Goal: Task Accomplishment & Management: Manage account settings

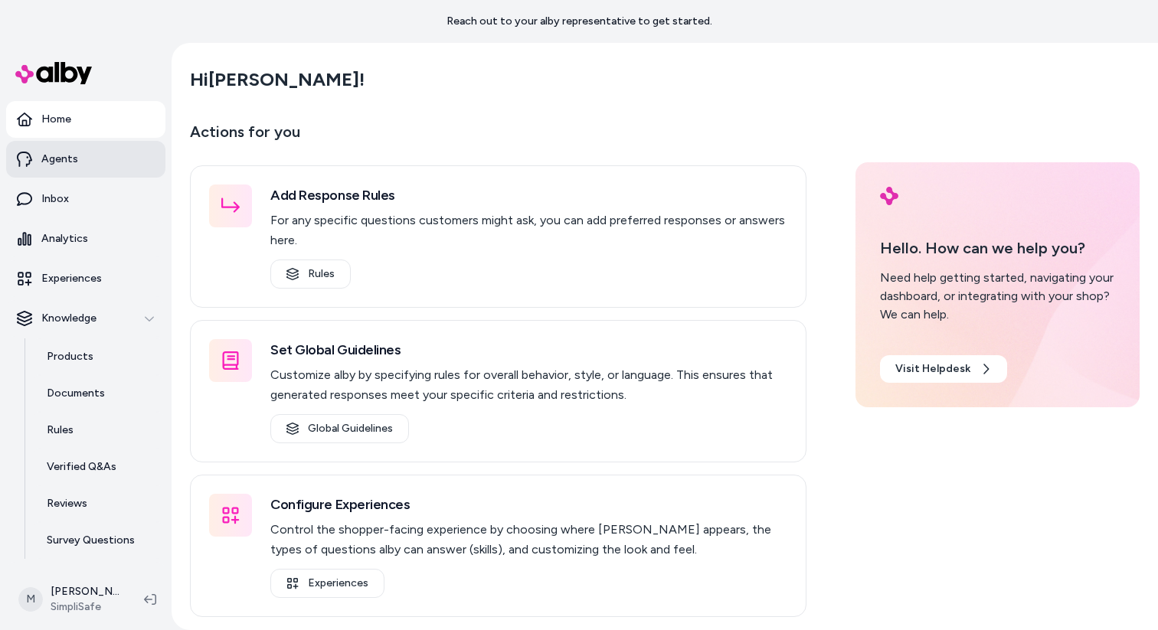
click at [107, 158] on link "Agents" at bounding box center [85, 159] width 159 height 37
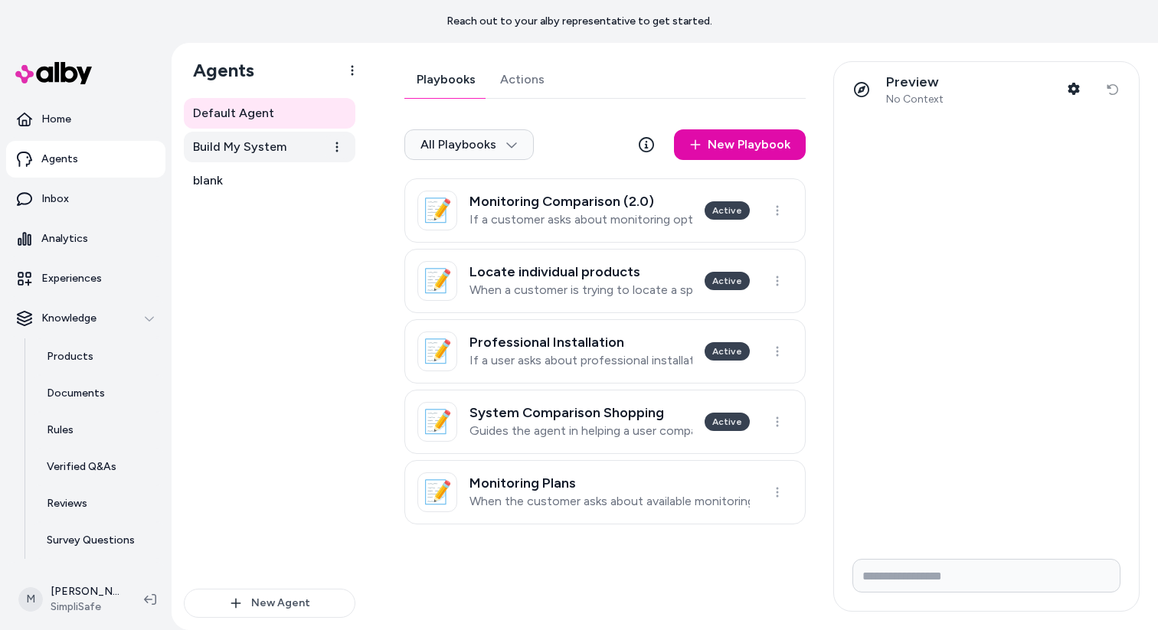
click at [264, 134] on link "Build My System" at bounding box center [270, 147] width 172 height 31
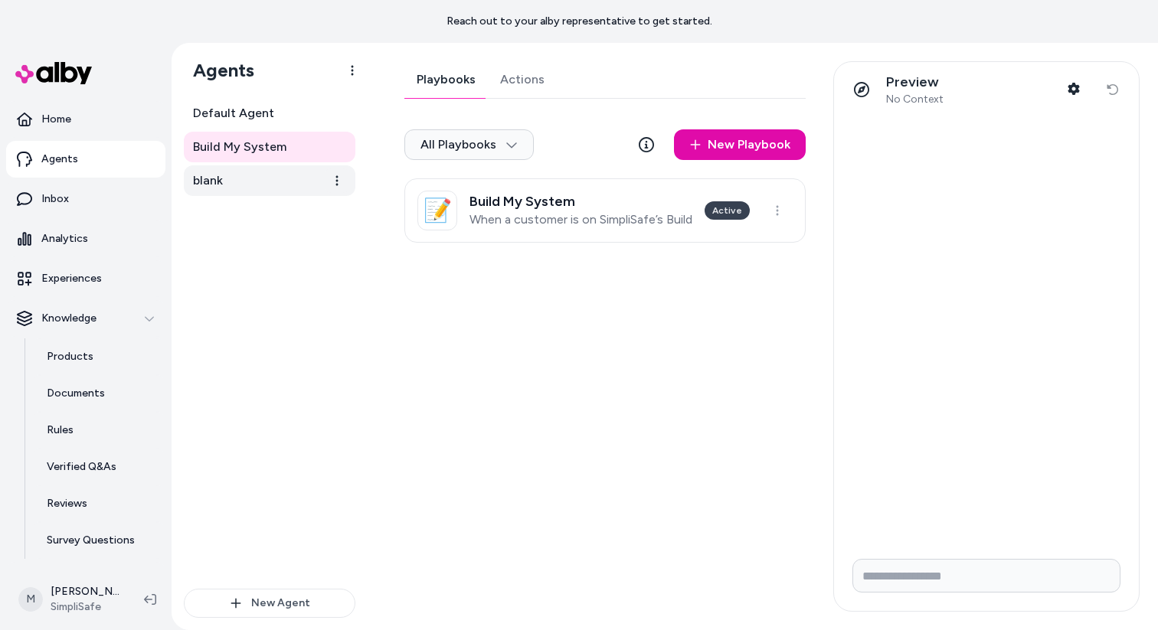
click at [225, 175] on link "blank" at bounding box center [270, 180] width 172 height 31
click at [525, 194] on h3 "Burglary Sensors" at bounding box center [523, 201] width 109 height 15
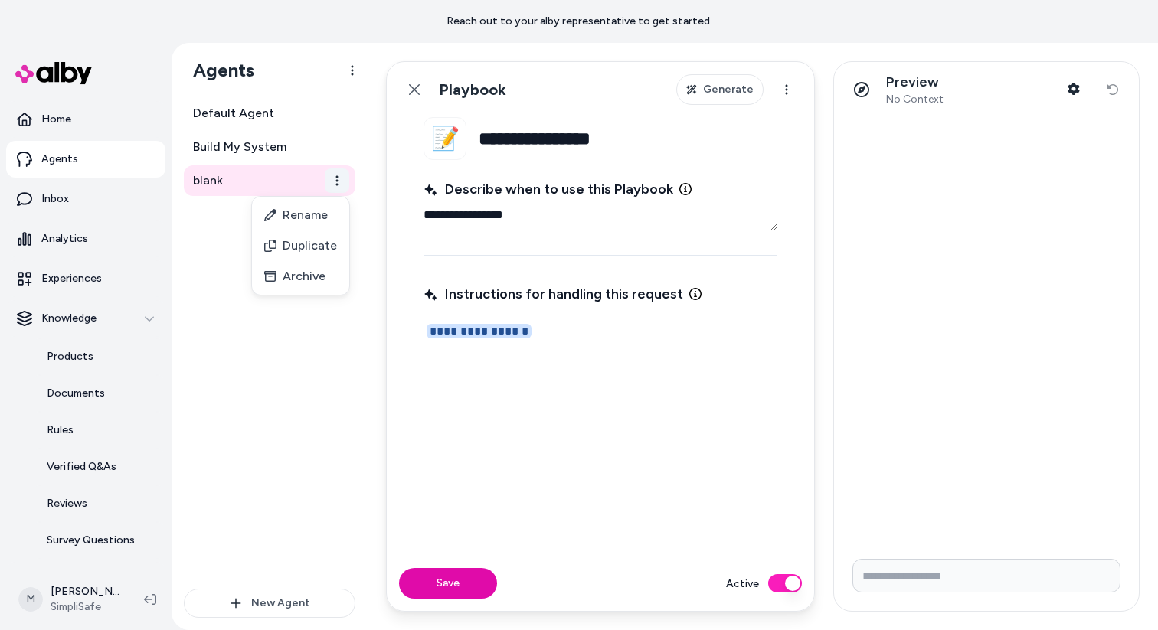
click at [345, 176] on html "**********" at bounding box center [579, 315] width 1158 height 630
click at [312, 277] on div "Archive" at bounding box center [300, 276] width 97 height 31
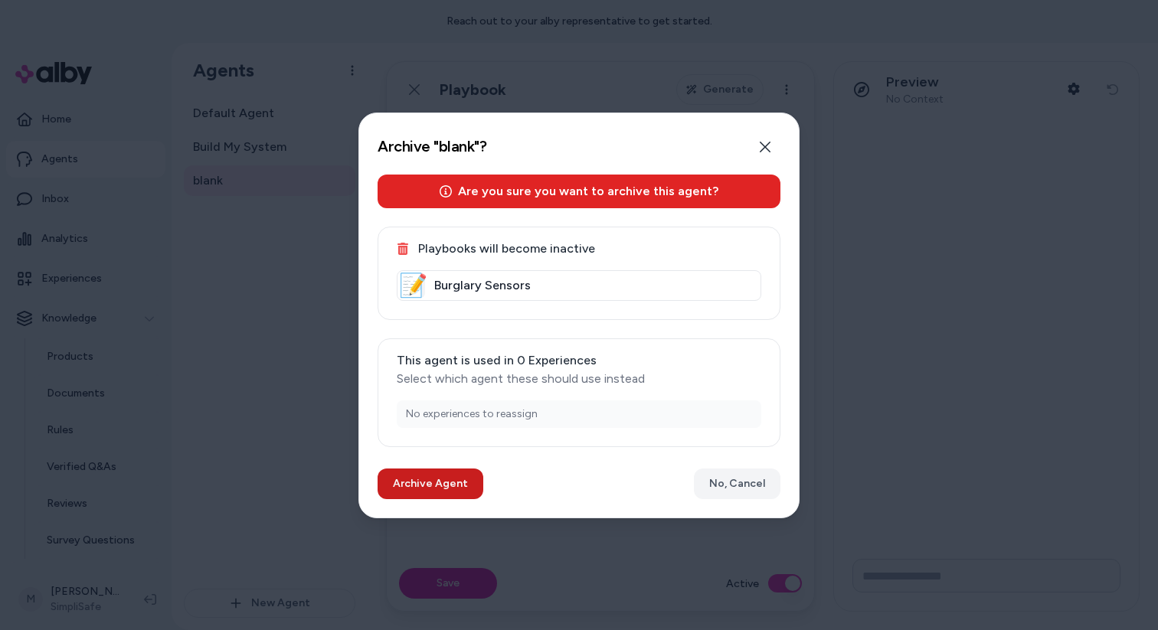
click at [467, 491] on button "Archive Agent" at bounding box center [430, 484] width 106 height 31
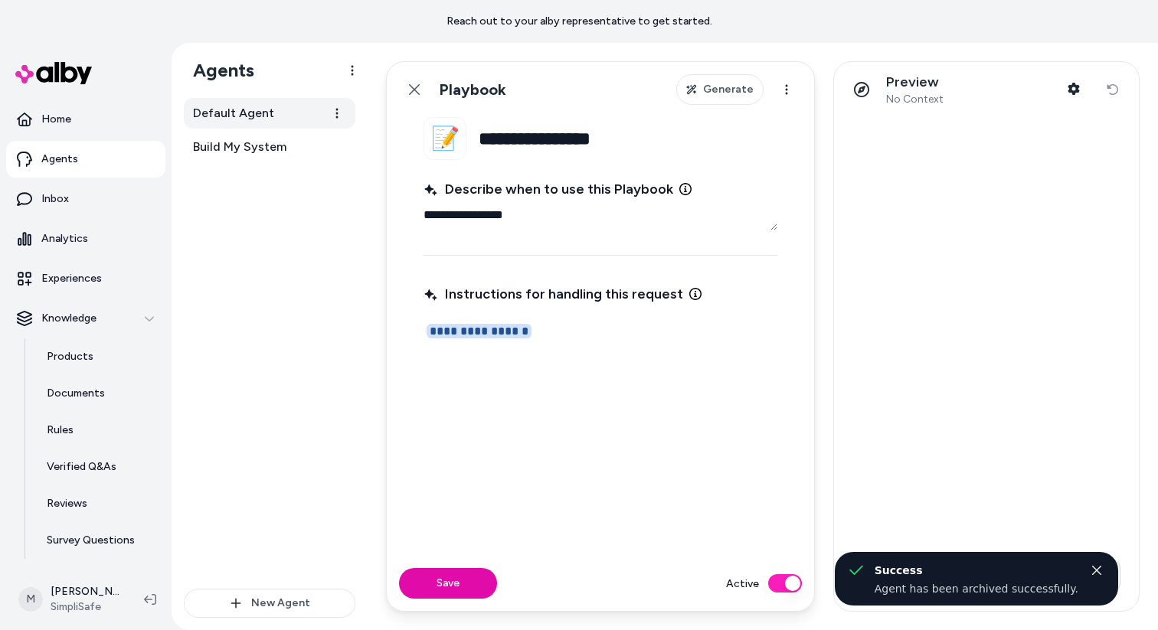
type textarea "*"
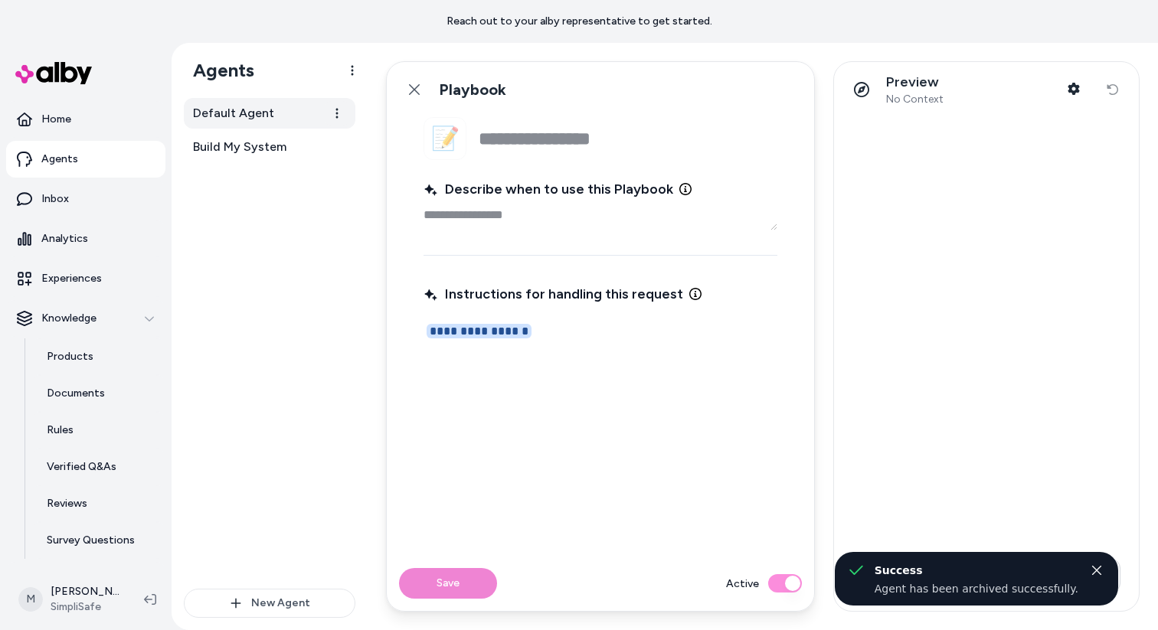
click at [257, 111] on span "Default Agent" at bounding box center [233, 113] width 81 height 18
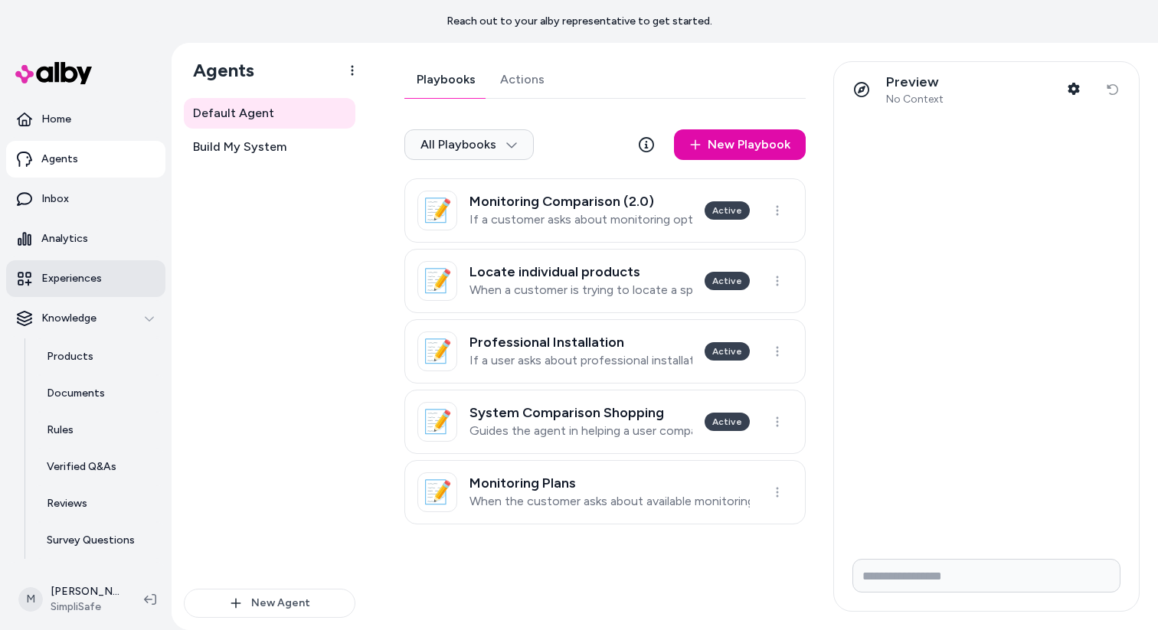
click at [87, 269] on link "Experiences" at bounding box center [85, 278] width 159 height 37
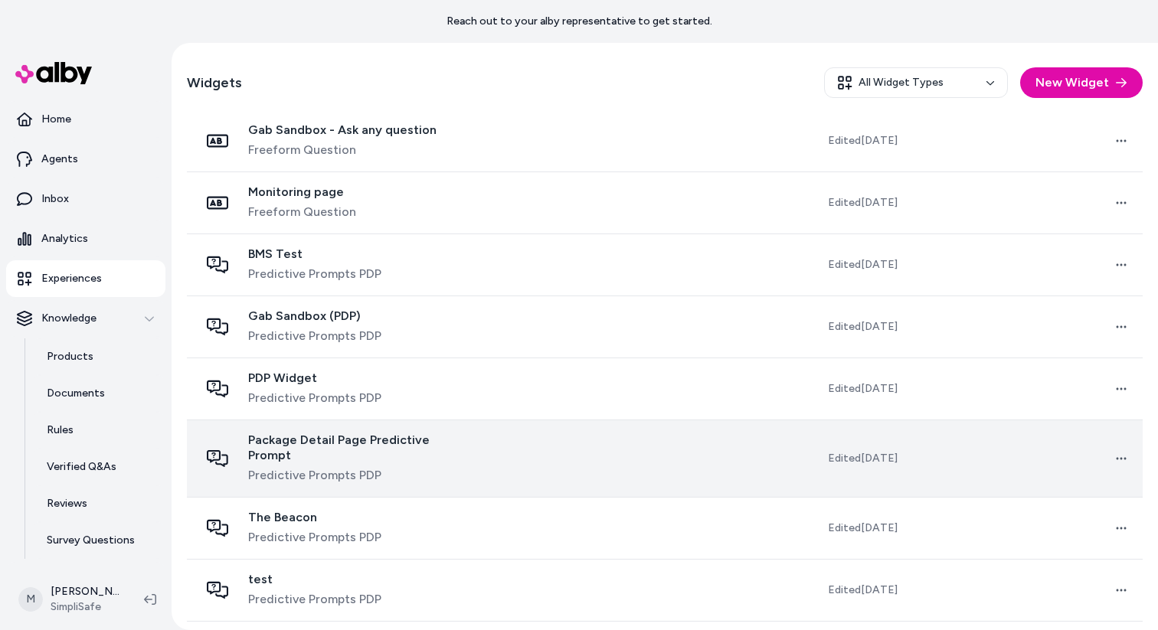
scroll to position [439, 0]
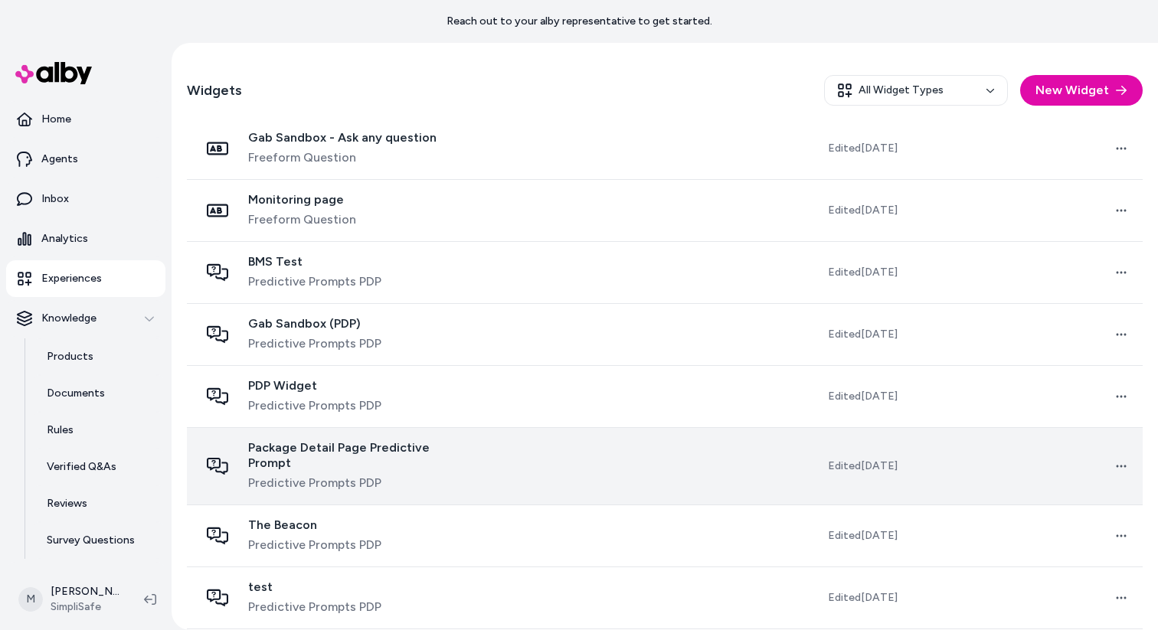
click at [527, 466] on td at bounding box center [601, 465] width 233 height 77
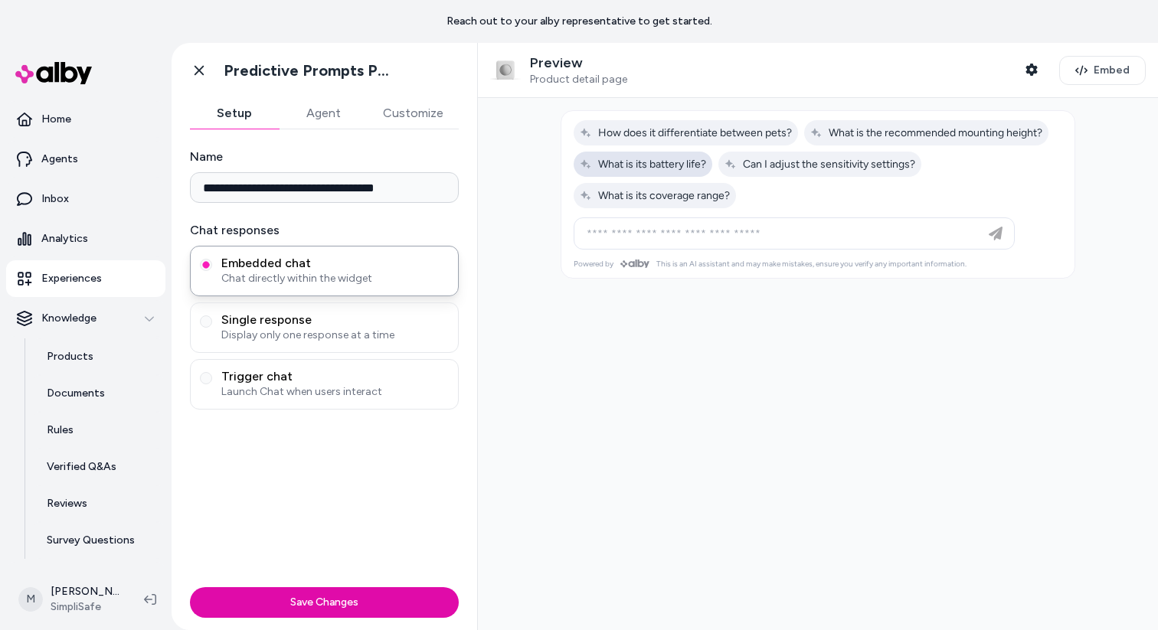
click at [620, 166] on span "What is its battery life?" at bounding box center [643, 164] width 126 height 13
type input "**********"
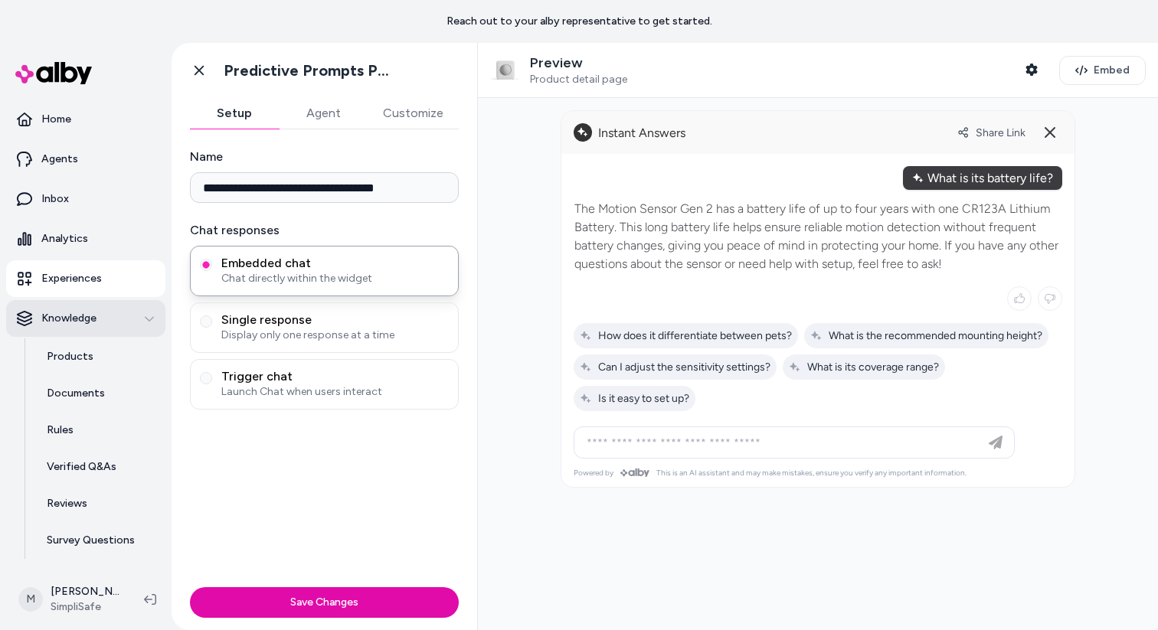
click at [58, 309] on button "Knowledge" at bounding box center [85, 318] width 159 height 37
click at [79, 250] on link "Analytics" at bounding box center [85, 239] width 159 height 37
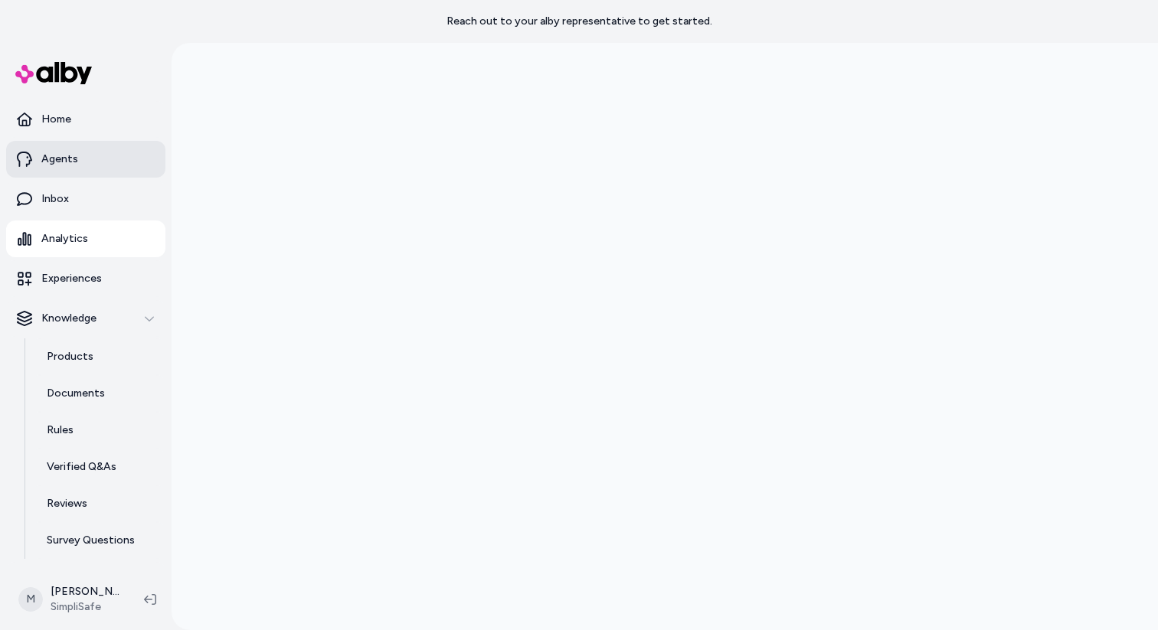
click at [81, 163] on link "Agents" at bounding box center [85, 159] width 159 height 37
